Goal: Task Accomplishment & Management: Manage account settings

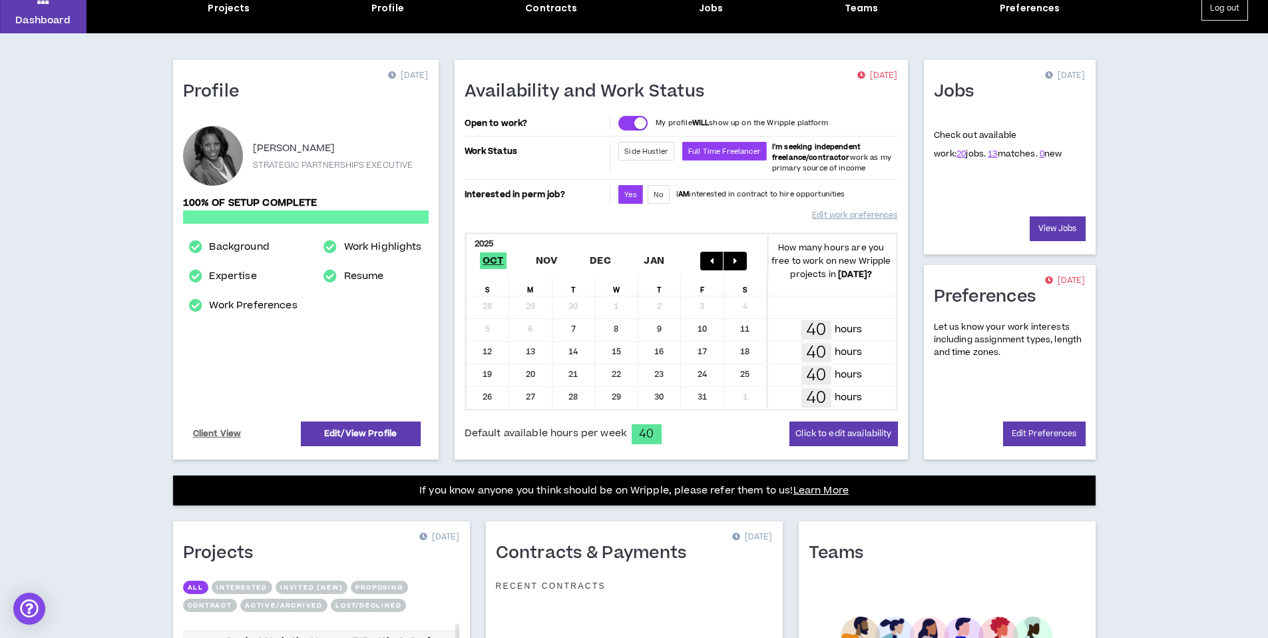
scroll to position [261, 0]
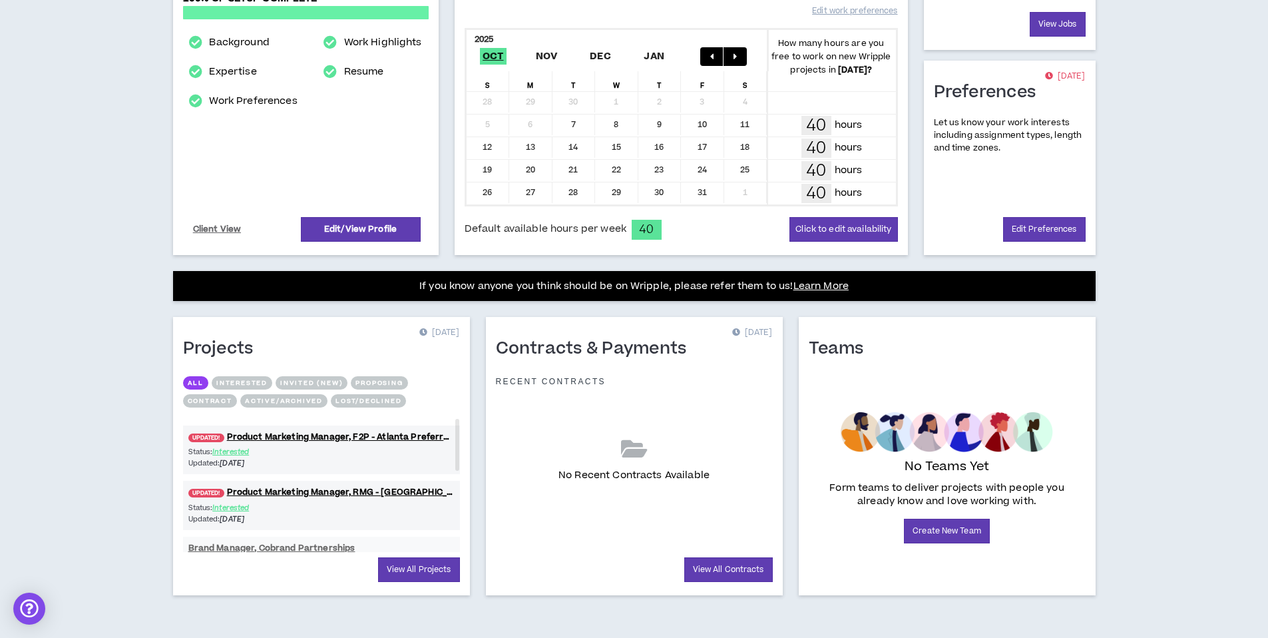
click at [224, 385] on button "Interested" at bounding box center [242, 382] width 61 height 13
click at [323, 384] on button "Invited (new)" at bounding box center [312, 382] width 72 height 13
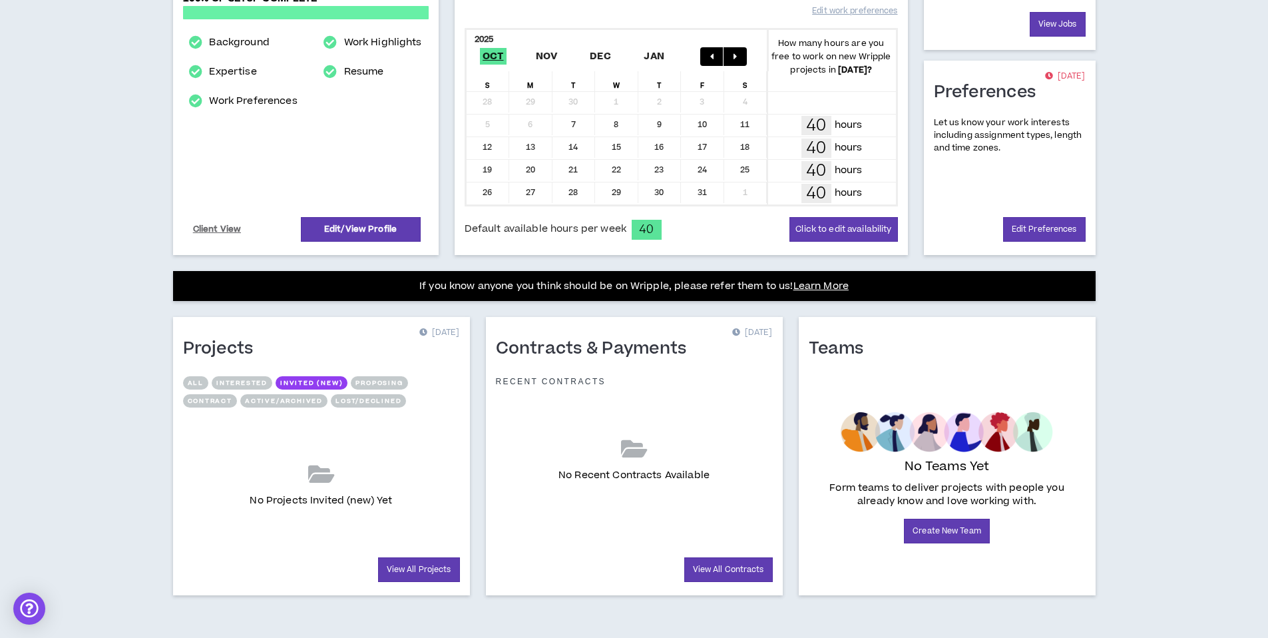
click at [359, 383] on button "Proposing" at bounding box center [379, 382] width 57 height 13
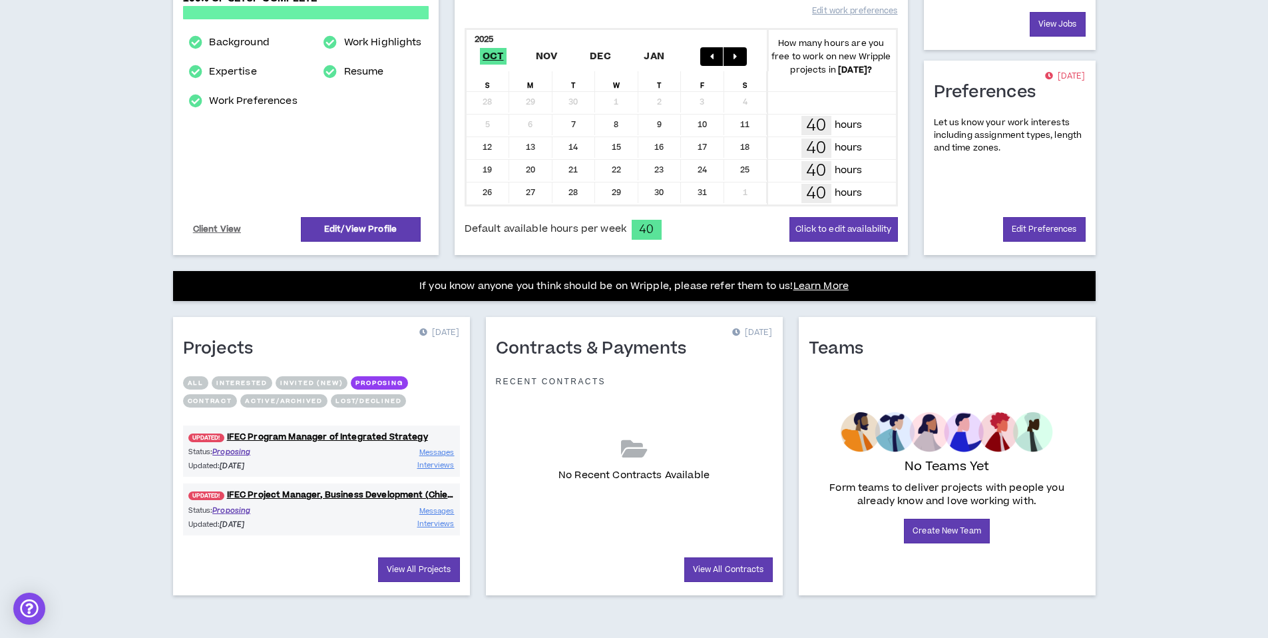
click at [214, 405] on button "Contract" at bounding box center [210, 400] width 54 height 13
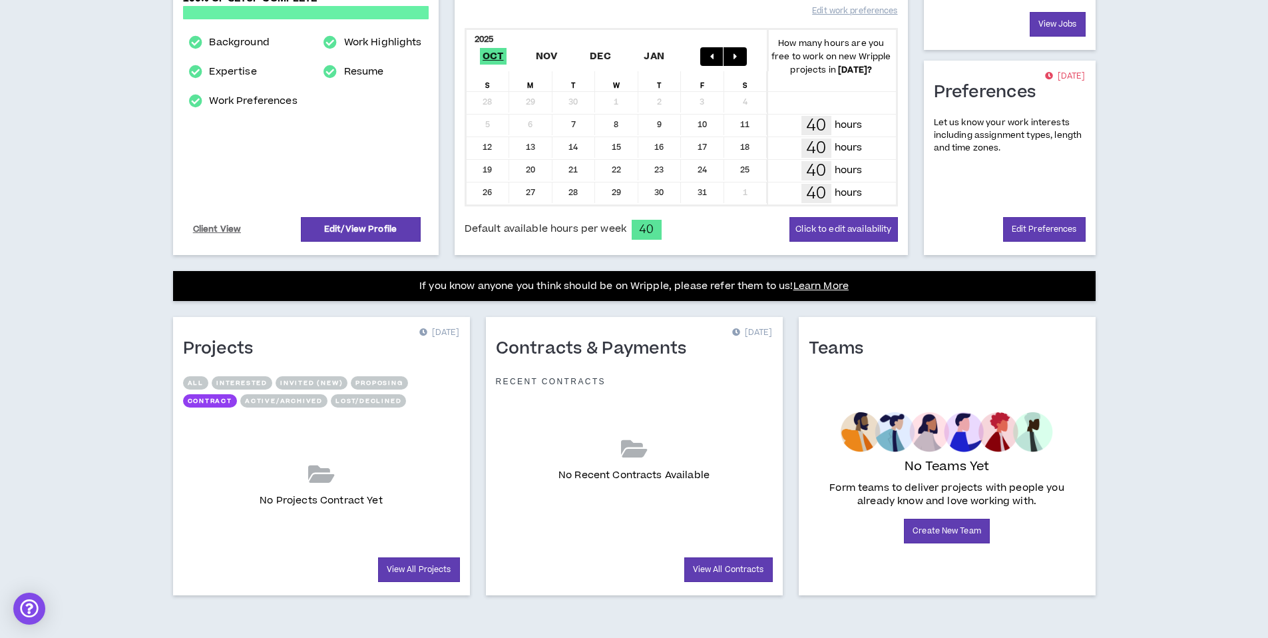
click at [274, 405] on button "Active/Archived" at bounding box center [283, 400] width 87 height 13
click at [364, 403] on button "Lost/Declined" at bounding box center [368, 400] width 75 height 13
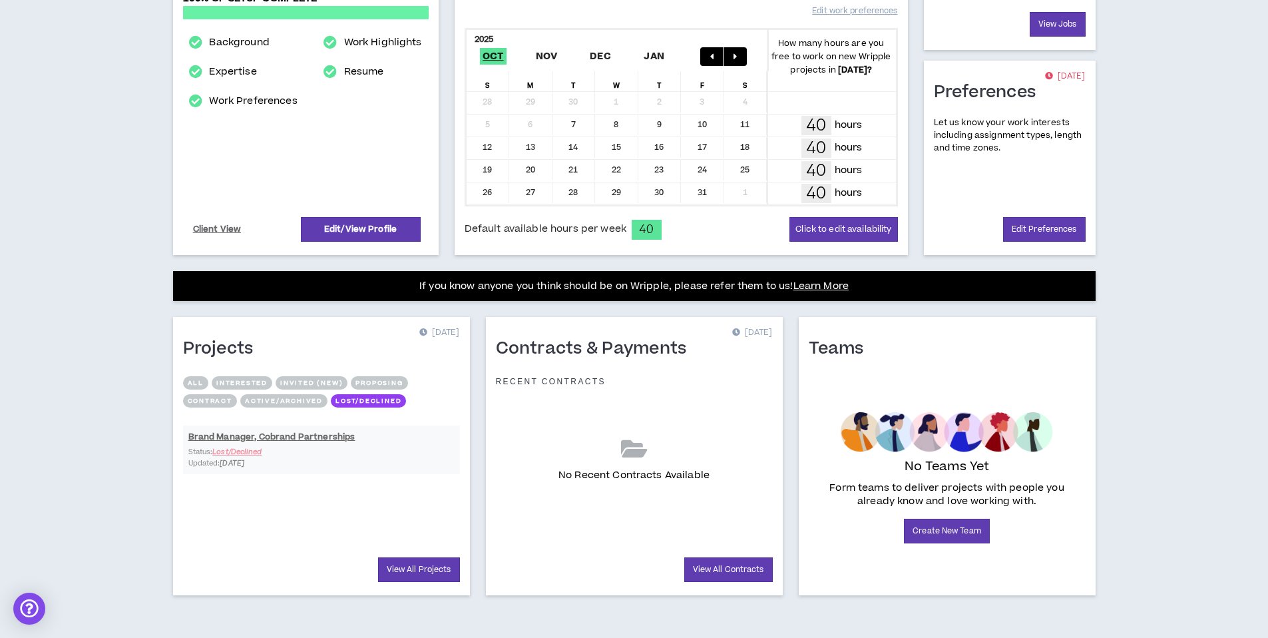
click at [197, 389] on div "All Interested Invited (new) Proposing Contract Active/Archived Lost/Declined" at bounding box center [321, 394] width 277 height 36
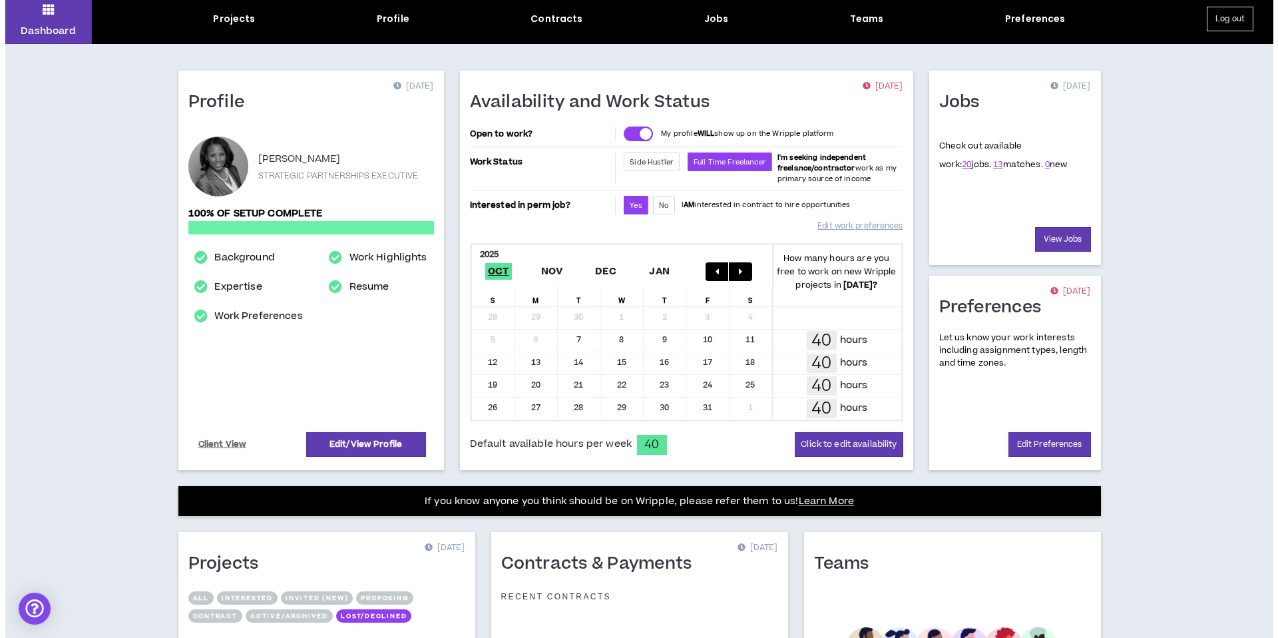
scroll to position [0, 0]
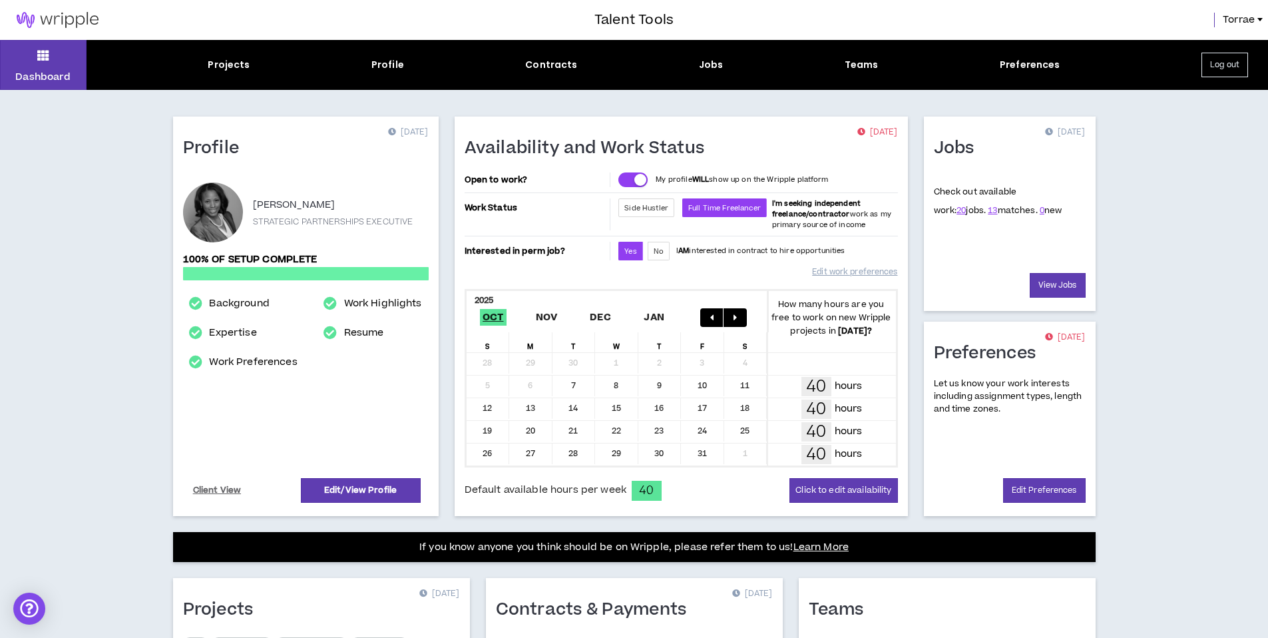
click at [1225, 61] on button "Log out" at bounding box center [1225, 65] width 47 height 25
